Goal: Information Seeking & Learning: Check status

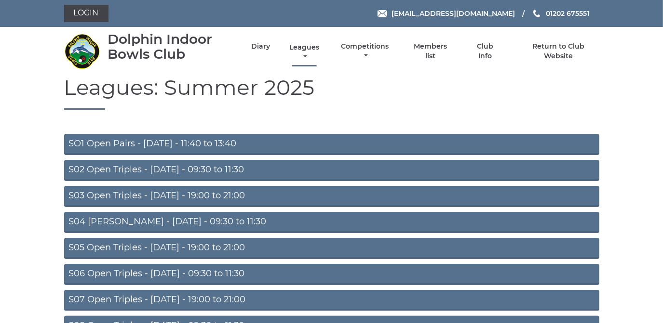
click at [296, 45] on link "Leagues" at bounding box center [304, 52] width 35 height 19
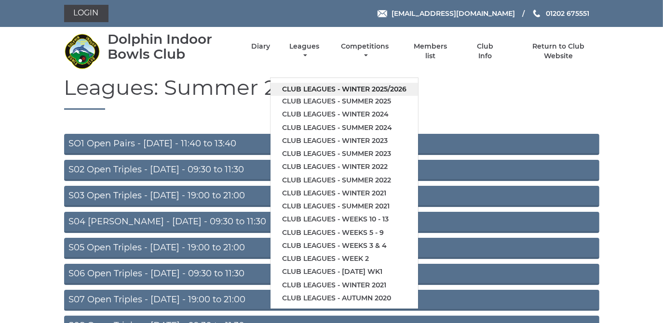
click at [302, 89] on link "Club leagues - Winter 2025/2026" at bounding box center [343, 89] width 147 height 13
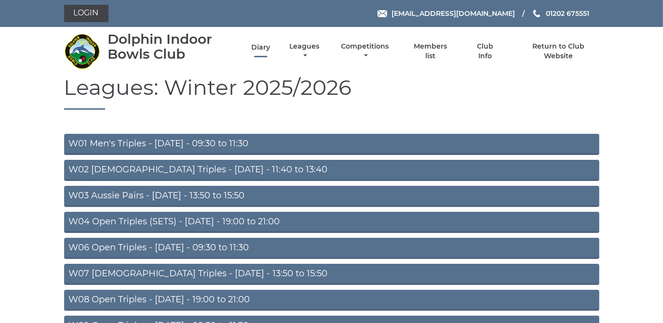
click at [262, 45] on link "Diary" at bounding box center [260, 47] width 19 height 9
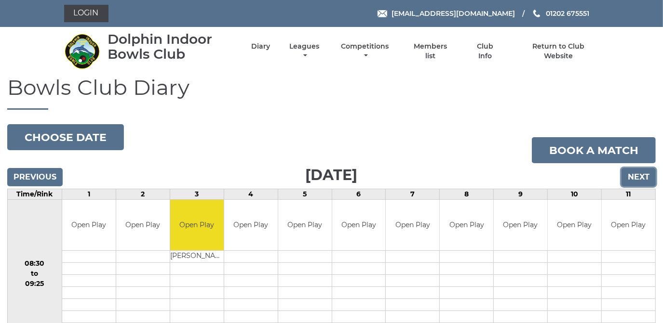
click at [641, 175] on input "Next" at bounding box center [638, 177] width 34 height 18
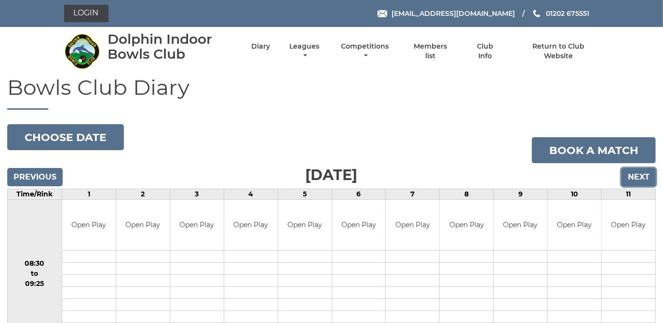
click at [640, 176] on input "Next" at bounding box center [638, 177] width 34 height 18
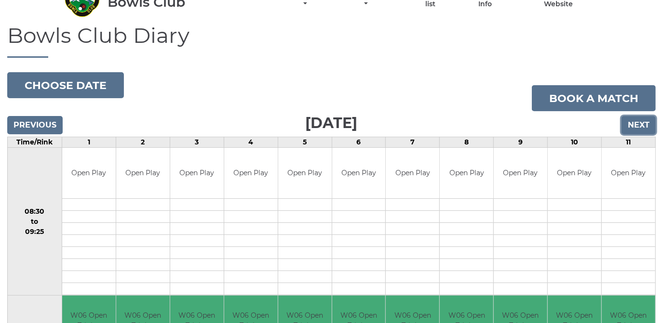
scroll to position [131, 0]
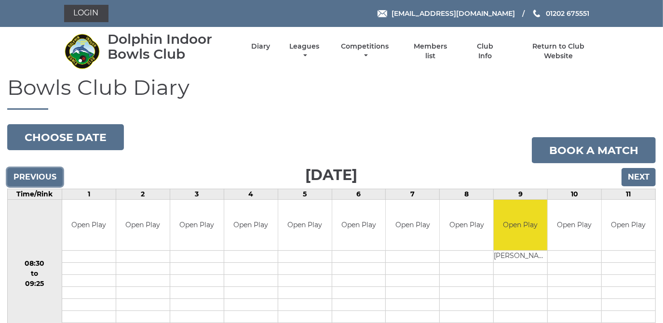
click at [24, 182] on input "Previous" at bounding box center [34, 177] width 55 height 18
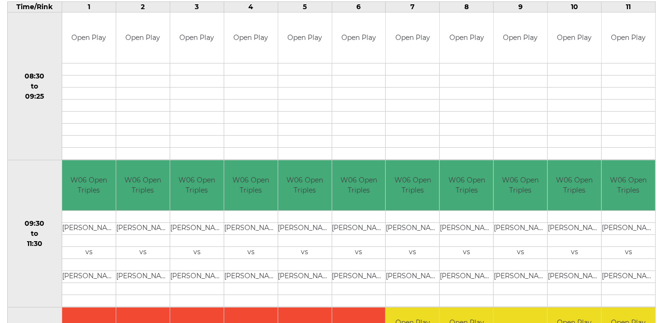
scroll to position [13, 0]
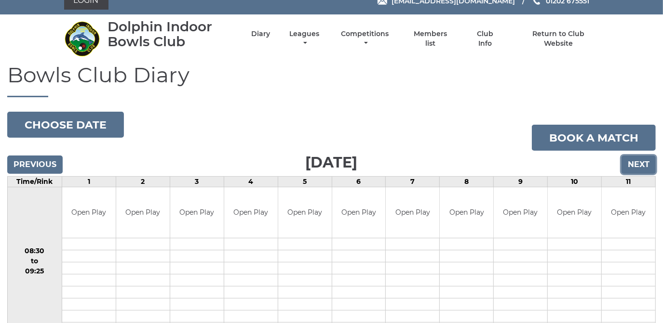
click at [647, 167] on input "Next" at bounding box center [638, 165] width 34 height 18
